Goal: Task Accomplishment & Management: Use online tool/utility

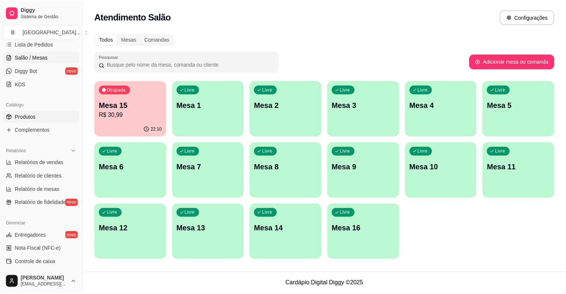
scroll to position [55, 0]
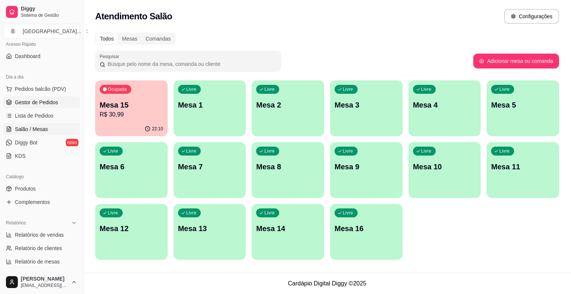
click at [30, 102] on span "Gestor de Pedidos" at bounding box center [36, 102] width 43 height 7
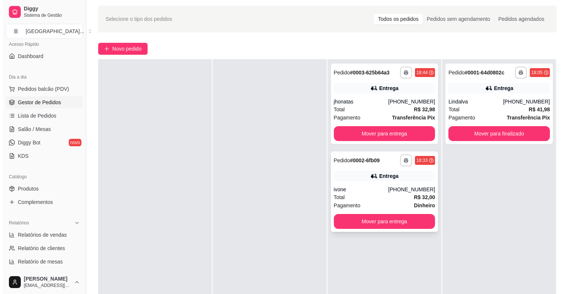
scroll to position [37, 0]
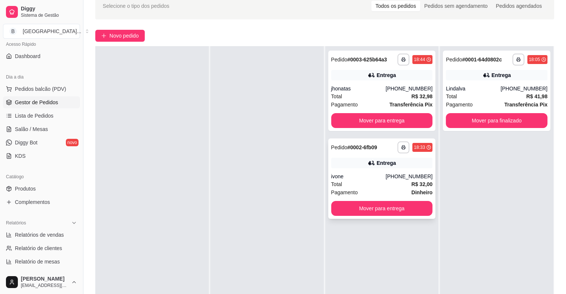
click at [363, 186] on div "Total R$ 32,00" at bounding box center [382, 184] width 102 height 8
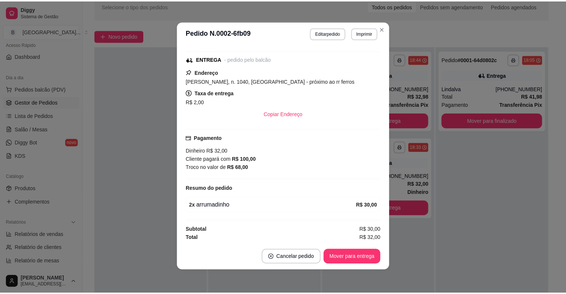
scroll to position [1, 0]
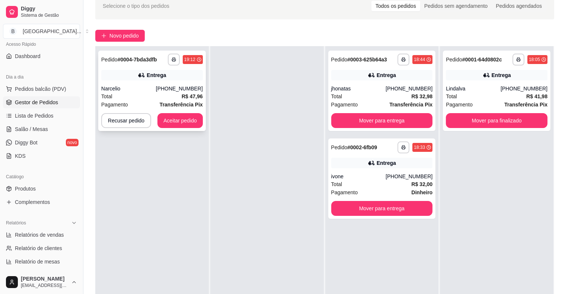
click at [135, 92] on div "Narcelio" at bounding box center [128, 88] width 55 height 7
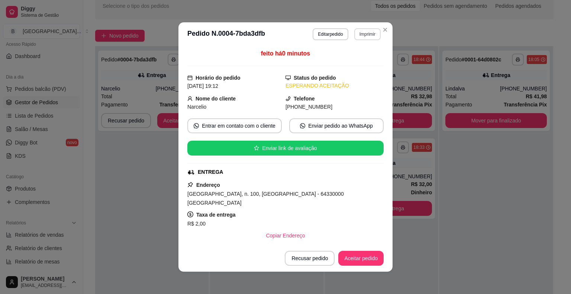
click at [371, 30] on button "Imprimir" at bounding box center [367, 34] width 26 height 12
click at [351, 57] on button "IMPRESSORA" at bounding box center [352, 60] width 54 height 12
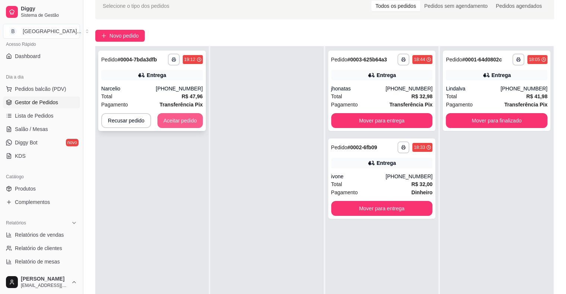
click at [171, 117] on button "Aceitar pedido" at bounding box center [179, 120] width 45 height 15
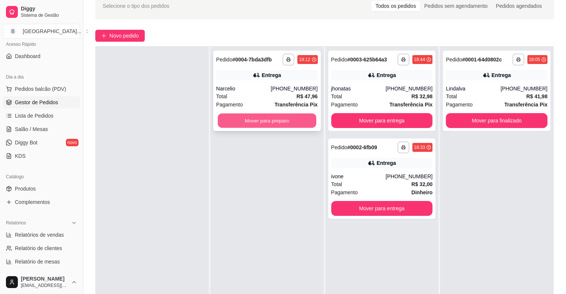
click at [228, 117] on button "Mover para preparo" at bounding box center [267, 120] width 99 height 15
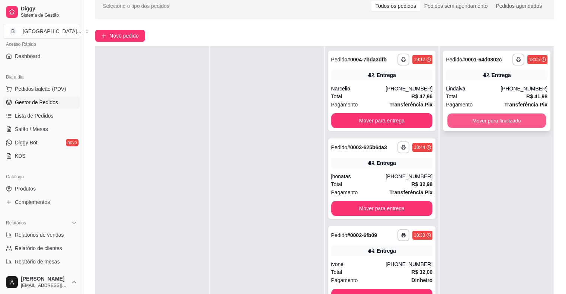
click at [497, 119] on button "Mover para finalizado" at bounding box center [496, 120] width 99 height 15
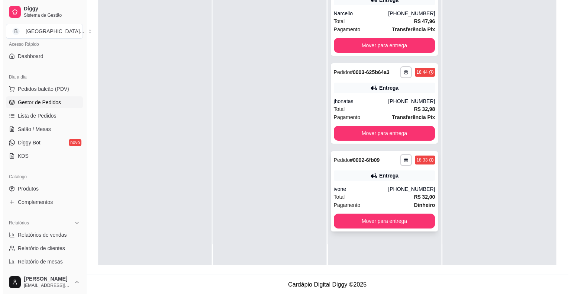
scroll to position [113, 0]
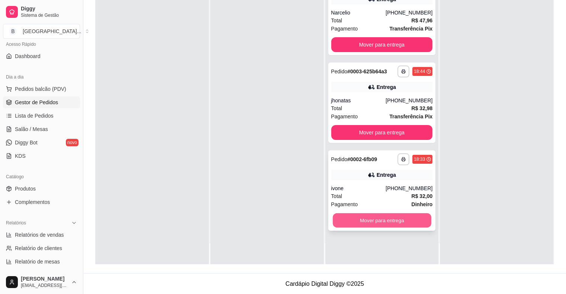
click at [341, 216] on button "Mover para entrega" at bounding box center [381, 220] width 99 height 15
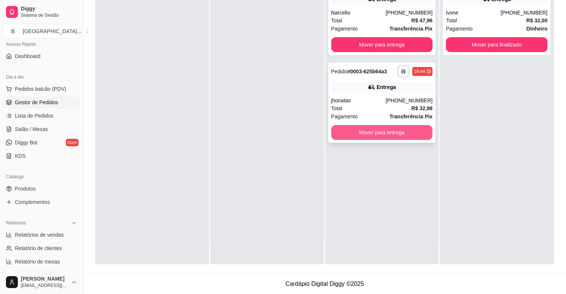
click at [357, 136] on button "Mover para entrega" at bounding box center [382, 132] width 102 height 15
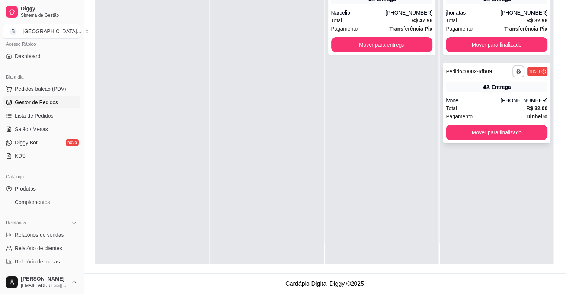
click at [486, 100] on div "ivone" at bounding box center [472, 100] width 55 height 7
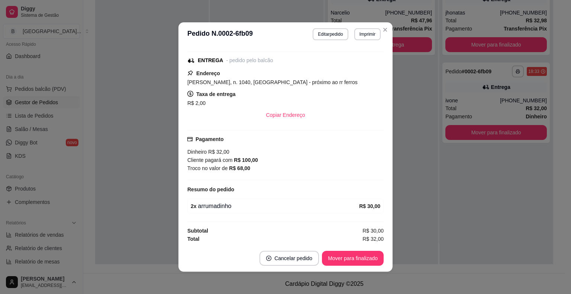
scroll to position [1, 0]
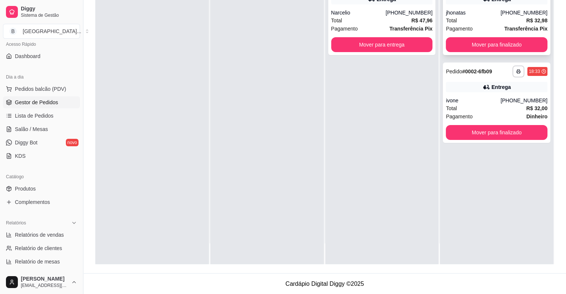
click at [449, 17] on span "Total" at bounding box center [450, 20] width 11 height 8
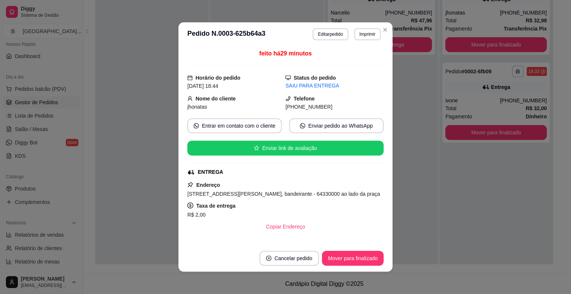
scroll to position [118, 0]
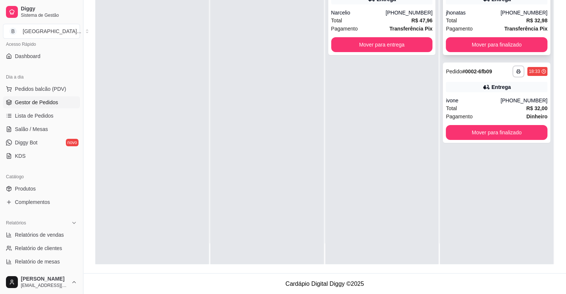
click at [492, 22] on div "Total R$ 32,98" at bounding box center [496, 20] width 102 height 8
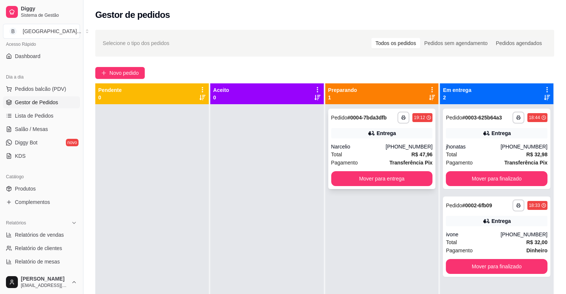
scroll to position [21, 0]
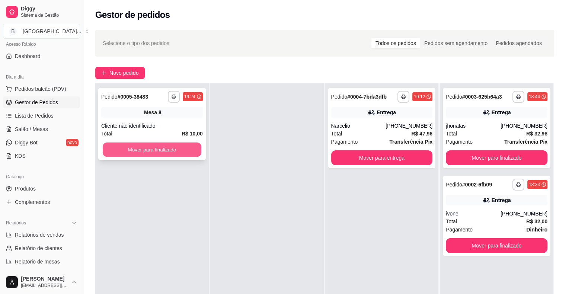
click at [190, 146] on button "Mover para finalizado" at bounding box center [152, 149] width 99 height 15
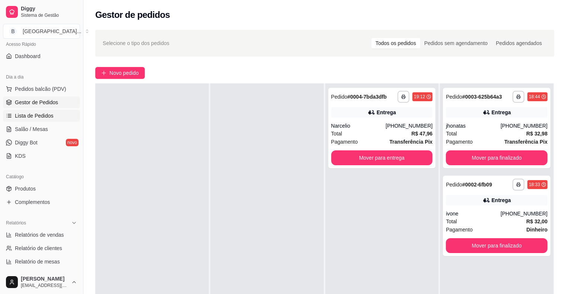
scroll to position [55, 0]
click at [32, 183] on link "Produtos" at bounding box center [41, 189] width 77 height 12
